Goal: Information Seeking & Learning: Find specific page/section

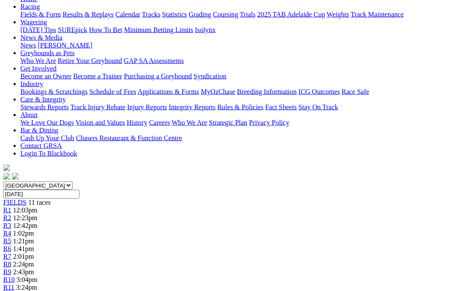
scroll to position [0, 6]
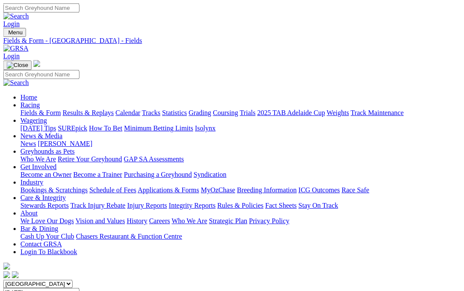
click at [66, 194] on link "Care & Integrity" at bounding box center [44, 197] width 46 height 7
click at [216, 202] on link "Integrity Reports" at bounding box center [192, 205] width 47 height 7
